Goal: Information Seeking & Learning: Learn about a topic

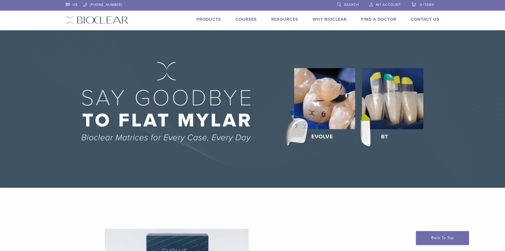
click at [336, 20] on link "Why Bioclear" at bounding box center [330, 19] width 34 height 5
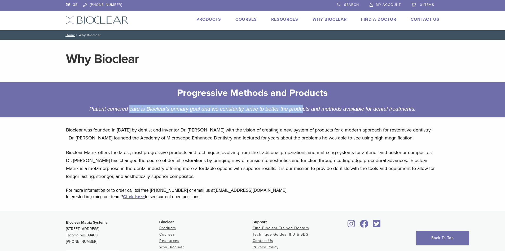
drag, startPoint x: 113, startPoint y: 107, endPoint x: 285, endPoint y: 112, distance: 172.1
click at [285, 112] on div "Patient centered care is Bioclear's primary goal and we constantly strive to be…" at bounding box center [252, 108] width 337 height 8
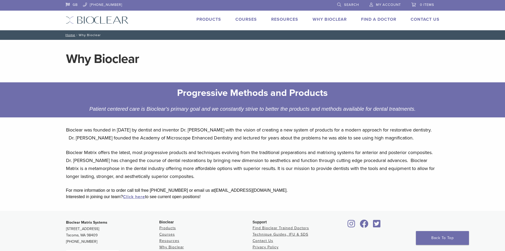
click at [287, 115] on div "Progressive Methods and Products Patient centered care is Bioclear's primary go…" at bounding box center [252, 99] width 337 height 35
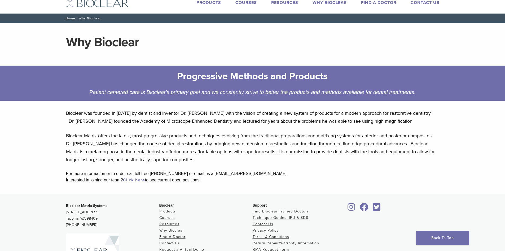
scroll to position [80, 0]
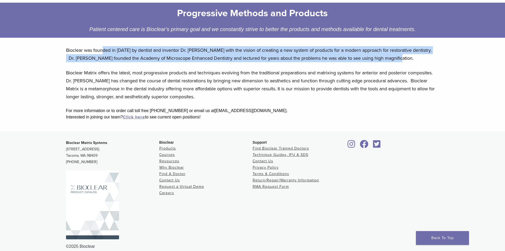
drag, startPoint x: 102, startPoint y: 47, endPoint x: 417, endPoint y: 56, distance: 315.1
click at [417, 56] on p "Bioclear was founded in [DATE] by dentist and inventor Dr. [PERSON_NAME] with t…" at bounding box center [252, 54] width 373 height 16
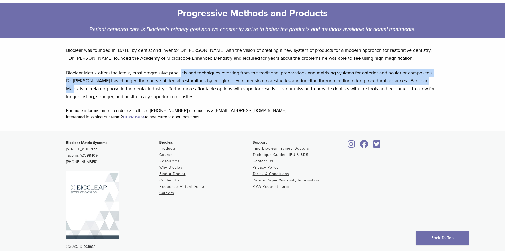
drag, startPoint x: 203, startPoint y: 72, endPoint x: 430, endPoint y: 77, distance: 227.5
click at [430, 77] on p "Bioclear Matrix offers the latest, most progressive products and techniques evo…" at bounding box center [252, 85] width 373 height 32
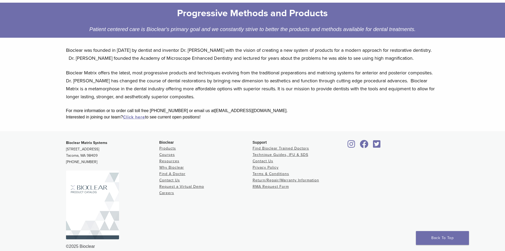
click at [432, 85] on p "Bioclear Matrix offers the latest, most progressive products and techniques evo…" at bounding box center [252, 85] width 373 height 32
